Goal: Transaction & Acquisition: Purchase product/service

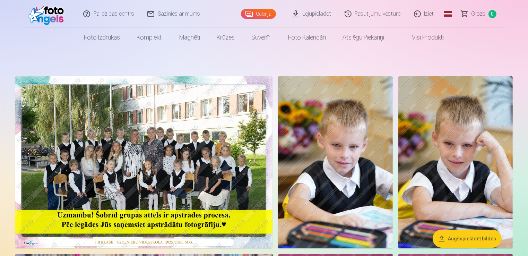
click at [320, 159] on img at bounding box center [335, 162] width 114 height 172
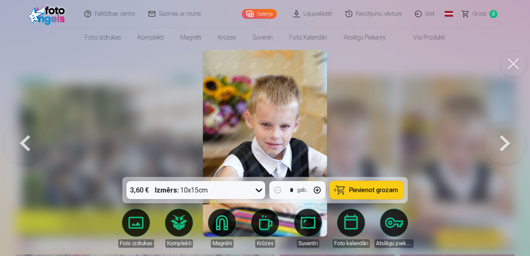
click at [500, 142] on button at bounding box center [505, 143] width 44 height 53
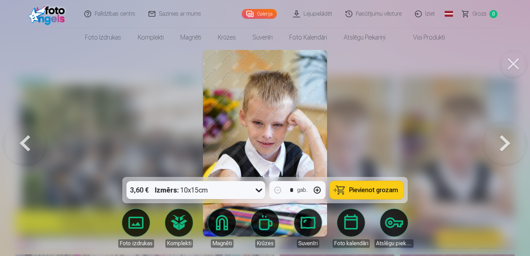
click at [500, 142] on button at bounding box center [505, 143] width 44 height 53
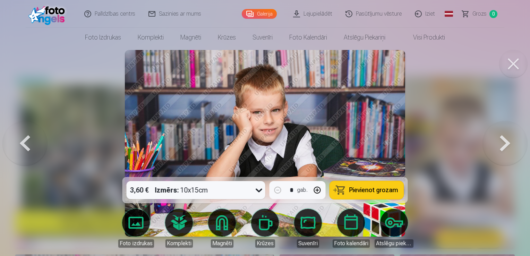
click at [500, 142] on button at bounding box center [505, 143] width 44 height 53
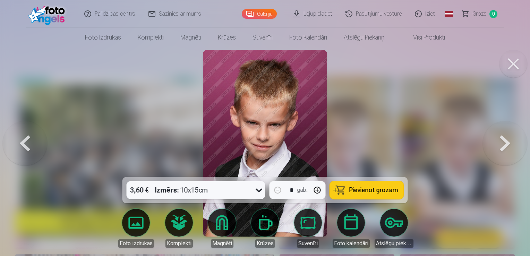
click at [500, 142] on button at bounding box center [505, 143] width 44 height 53
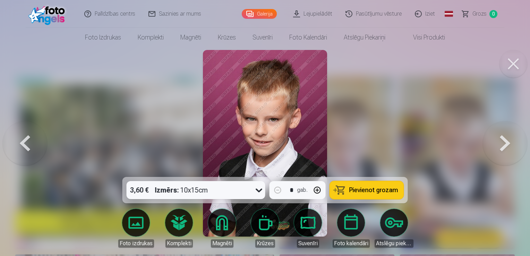
click at [500, 142] on button at bounding box center [505, 143] width 44 height 53
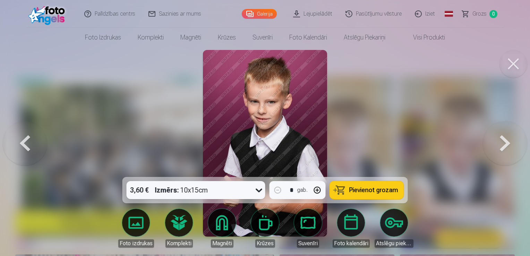
click at [500, 142] on button at bounding box center [505, 143] width 44 height 53
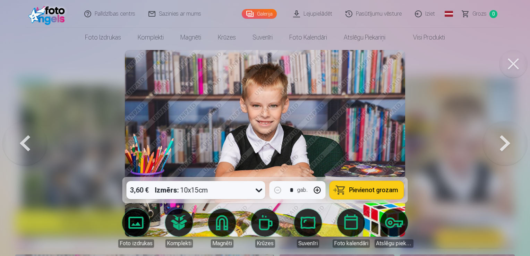
click at [500, 142] on button at bounding box center [505, 143] width 44 height 53
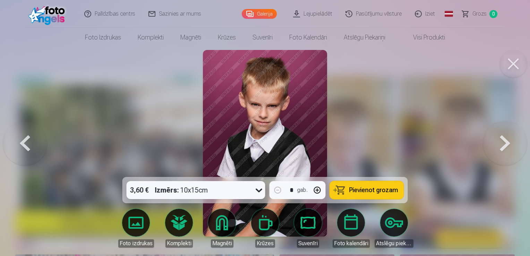
click at [500, 142] on button at bounding box center [505, 143] width 44 height 53
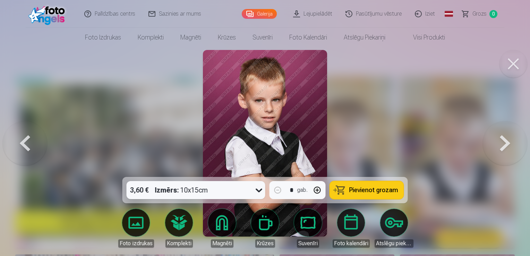
click at [500, 142] on button at bounding box center [505, 143] width 44 height 53
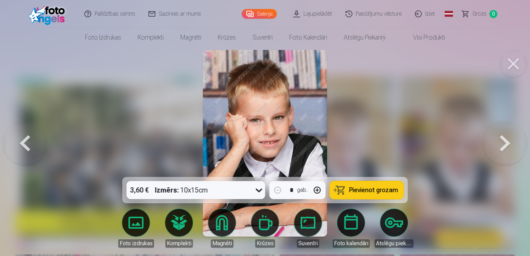
click at [500, 142] on button at bounding box center [505, 143] width 44 height 53
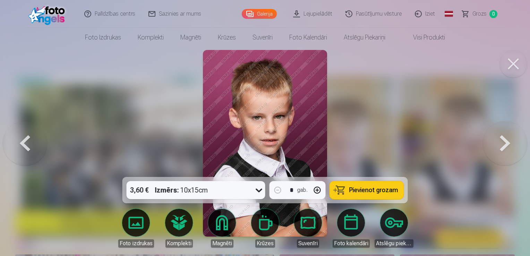
click at [500, 142] on button at bounding box center [505, 143] width 44 height 53
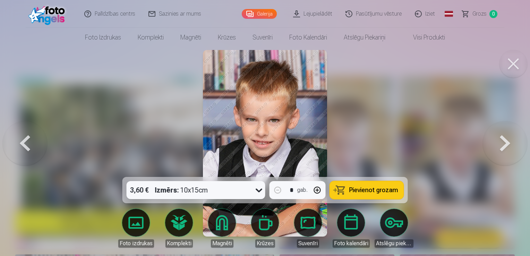
click at [500, 142] on button at bounding box center [505, 143] width 44 height 53
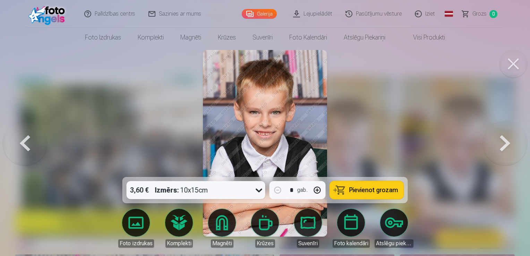
click at [500, 142] on button at bounding box center [505, 143] width 44 height 53
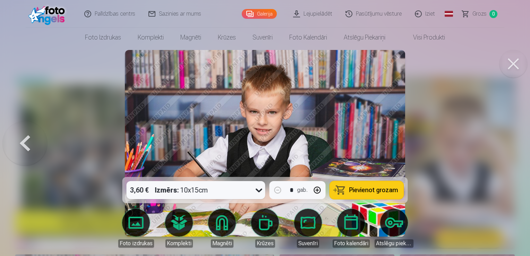
click at [500, 142] on div at bounding box center [265, 128] width 530 height 256
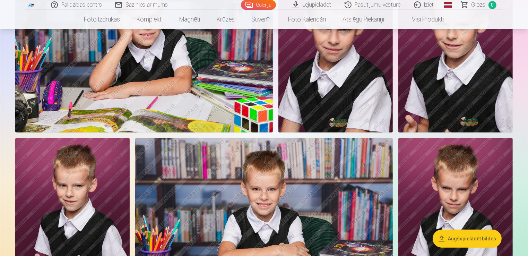
scroll to position [287, 0]
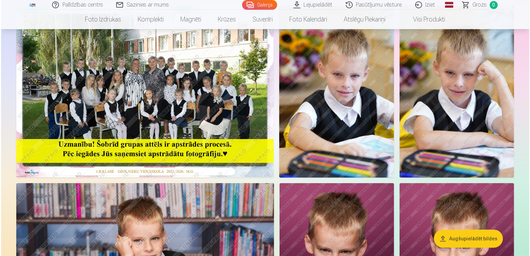
scroll to position [70, 0]
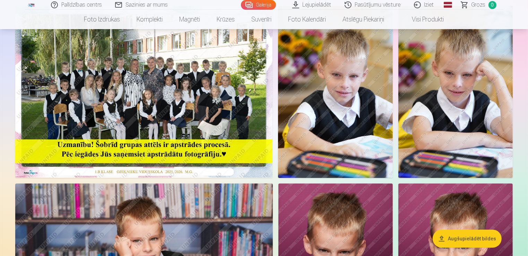
click at [211, 92] on img at bounding box center [143, 92] width 257 height 172
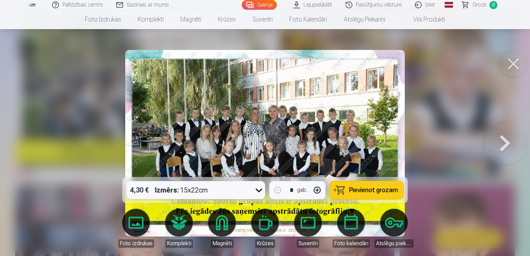
click at [256, 194] on icon at bounding box center [259, 190] width 11 height 11
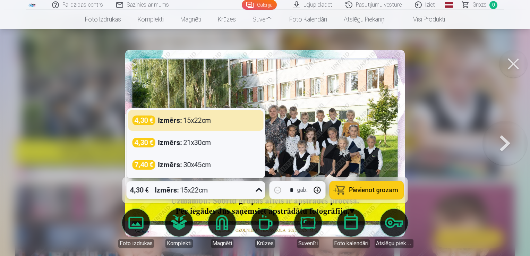
click at [256, 194] on icon at bounding box center [259, 190] width 11 height 11
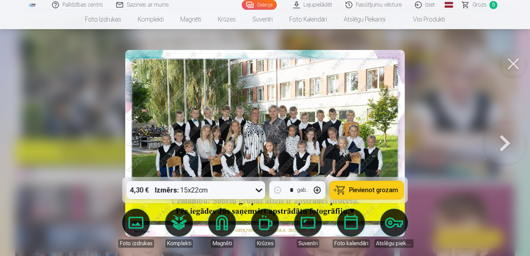
click at [376, 193] on span "Pievienot grozam" at bounding box center [373, 190] width 49 height 6
click at [505, 145] on button at bounding box center [505, 143] width 44 height 53
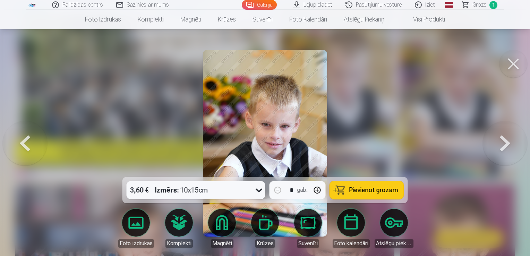
click at [505, 145] on button at bounding box center [505, 143] width 44 height 53
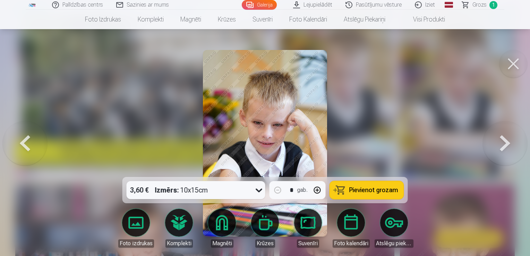
click at [505, 145] on button at bounding box center [505, 143] width 44 height 53
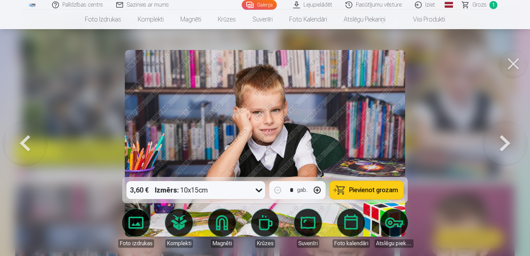
click at [505, 145] on button at bounding box center [505, 143] width 44 height 53
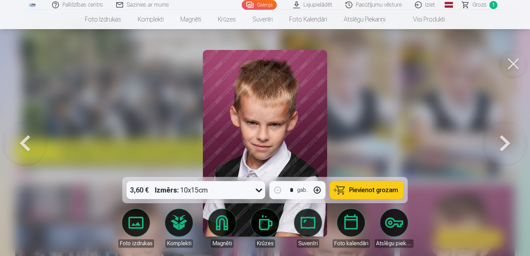
click at [505, 145] on button at bounding box center [505, 143] width 44 height 53
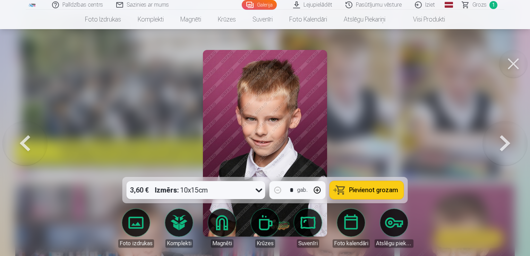
click at [505, 145] on button at bounding box center [505, 143] width 44 height 53
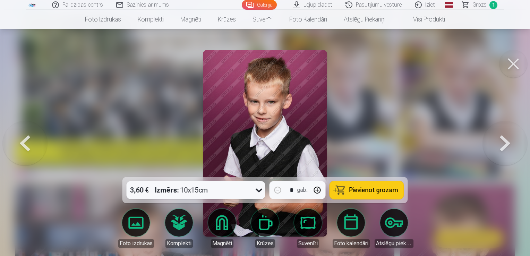
click at [505, 145] on button at bounding box center [505, 143] width 44 height 53
